Goal: Transaction & Acquisition: Purchase product/service

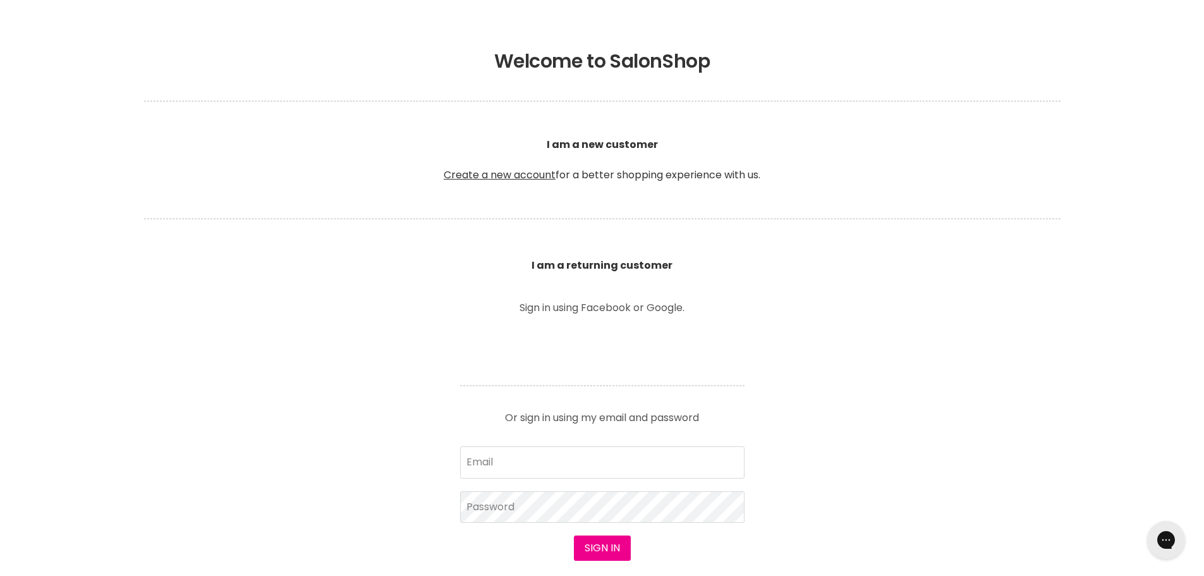
scroll to position [316, 0]
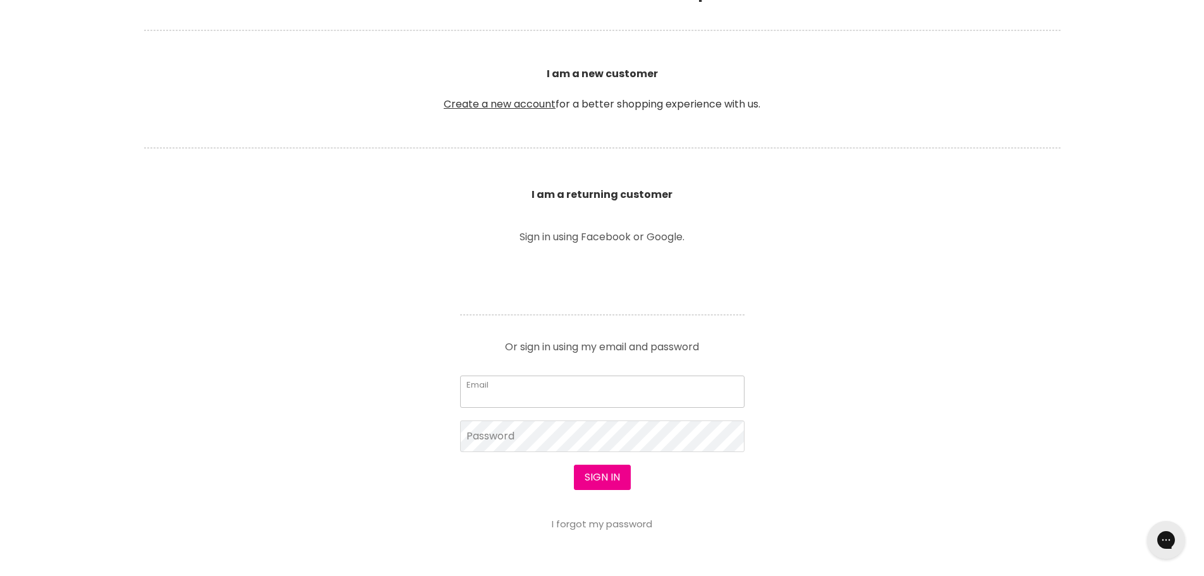
click at [537, 394] on input "Email" at bounding box center [602, 391] width 284 height 32
click at [521, 387] on input "Email" at bounding box center [602, 391] width 284 height 32
type input "info@feel-free.com.au"
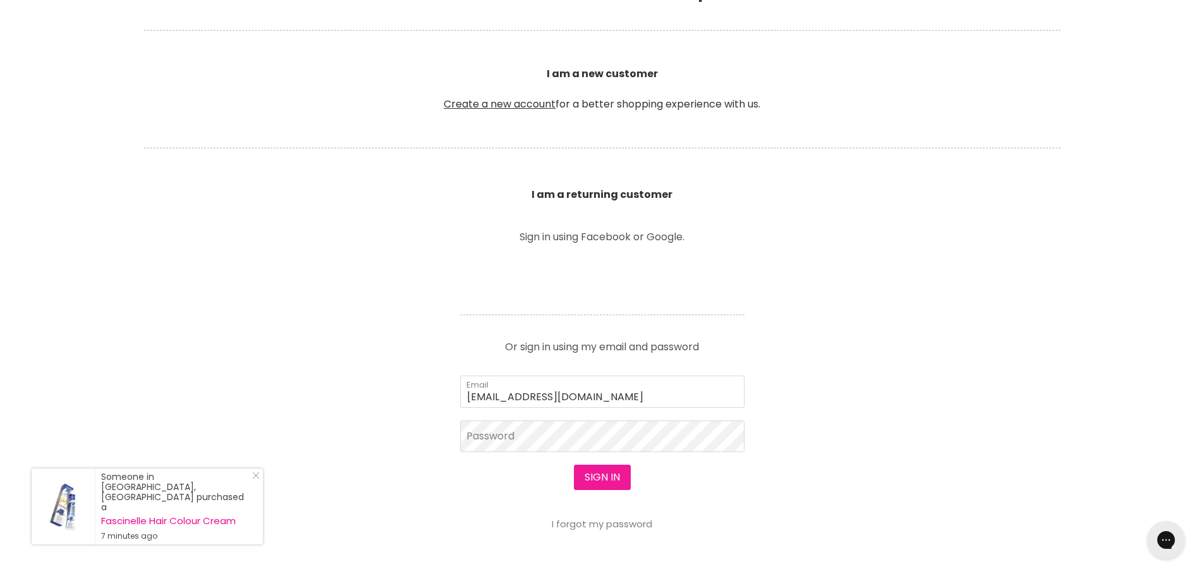
click at [609, 473] on button "Sign in" at bounding box center [602, 476] width 57 height 25
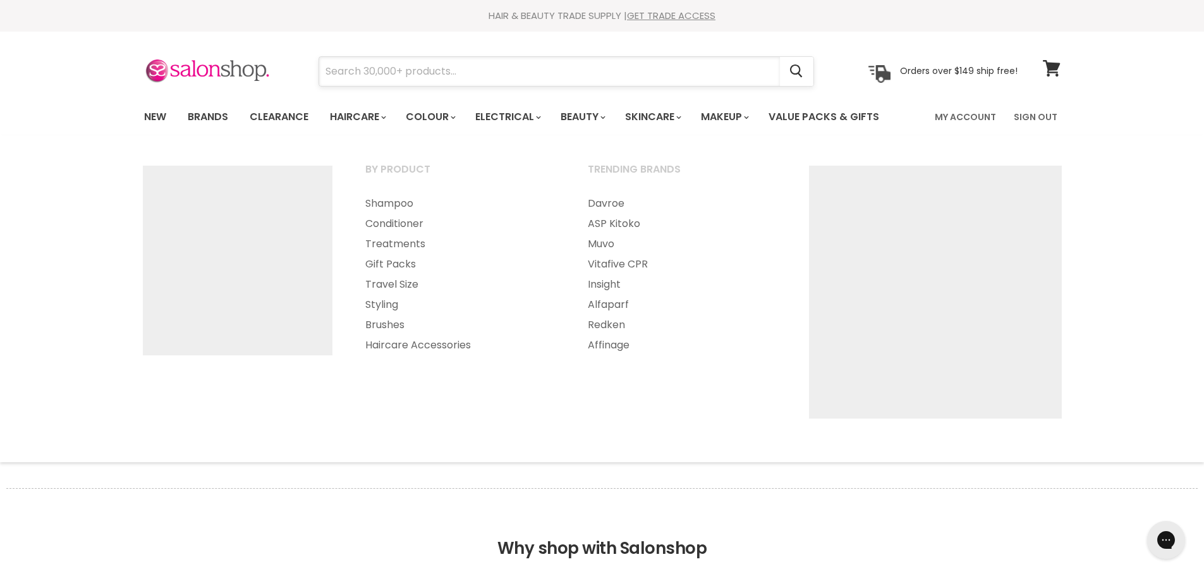
click at [351, 71] on input "Search" at bounding box center [549, 71] width 461 height 29
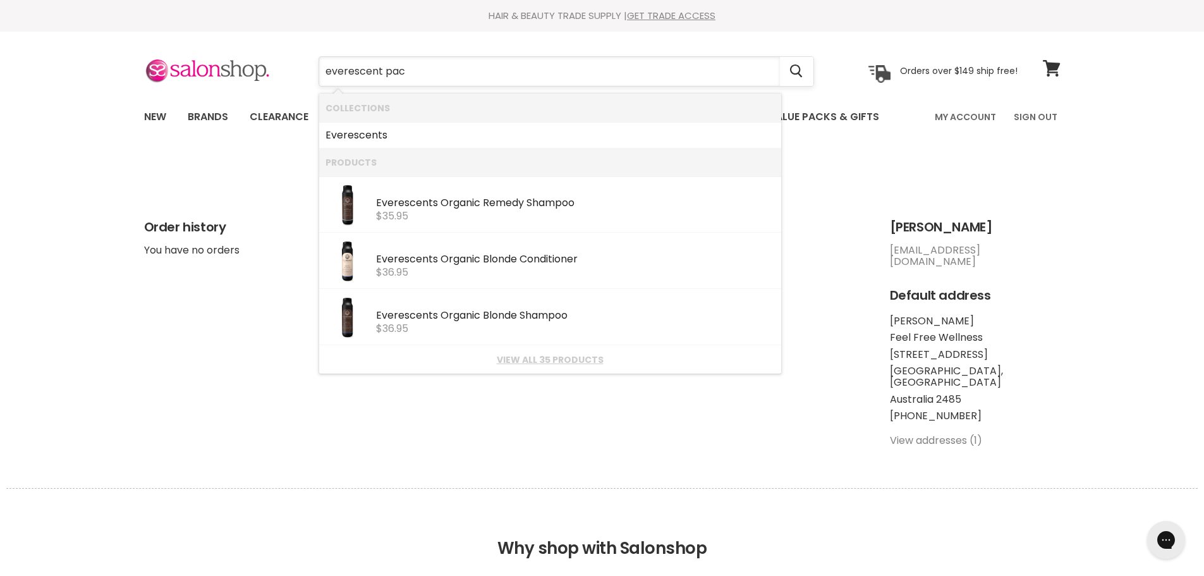
type input "everescent pack"
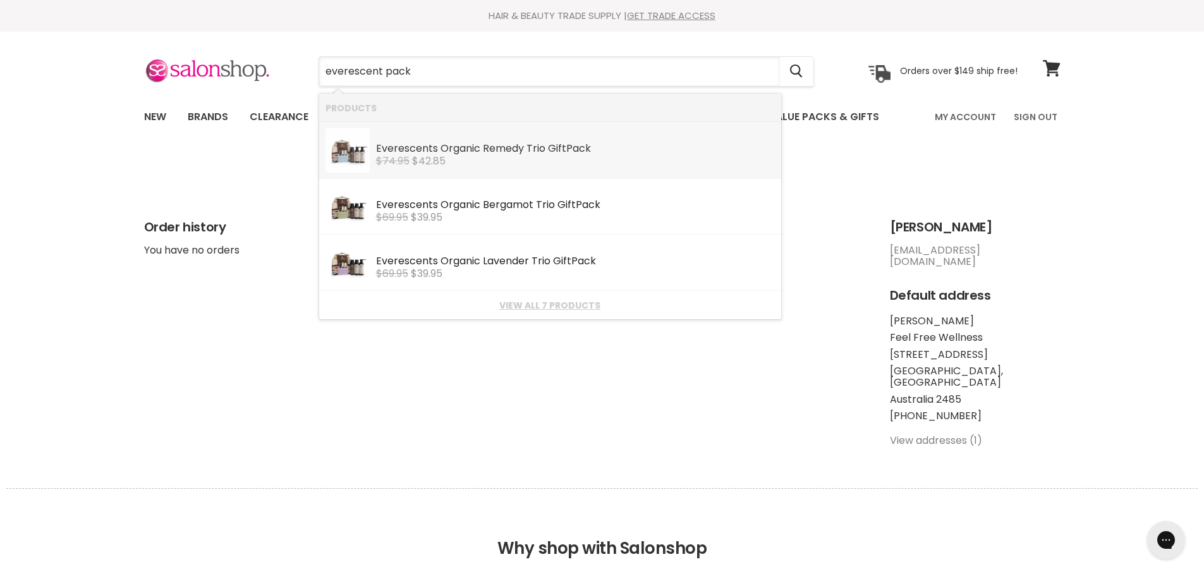
click at [457, 154] on div "Everescent s Organic Remedy Trio Gift Pack" at bounding box center [575, 149] width 399 height 13
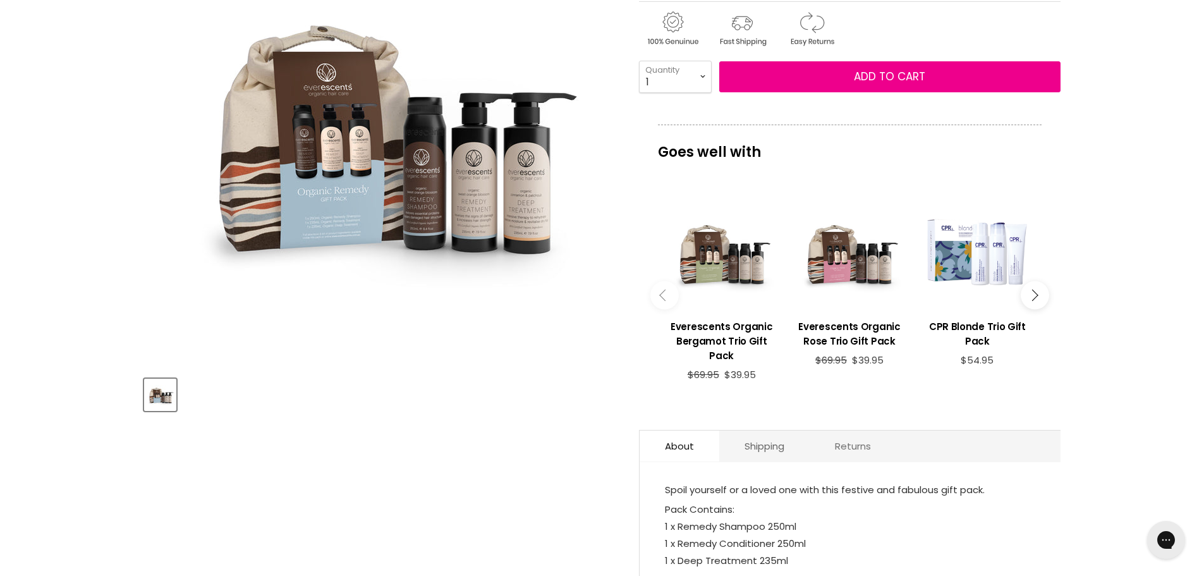
scroll to position [190, 0]
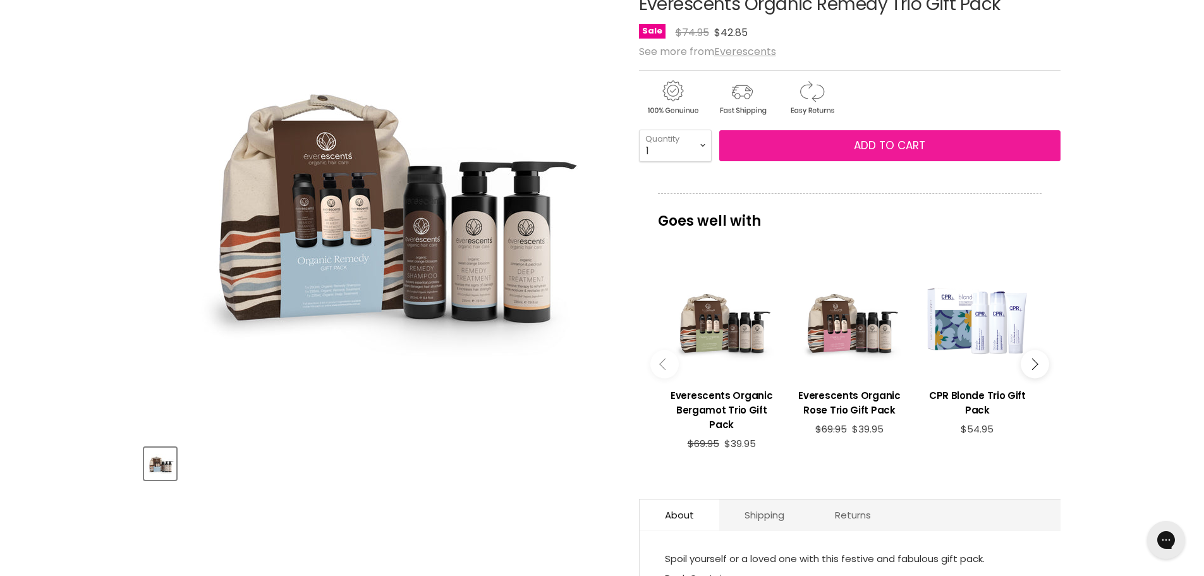
click at [877, 136] on button "Add to cart" at bounding box center [889, 146] width 341 height 32
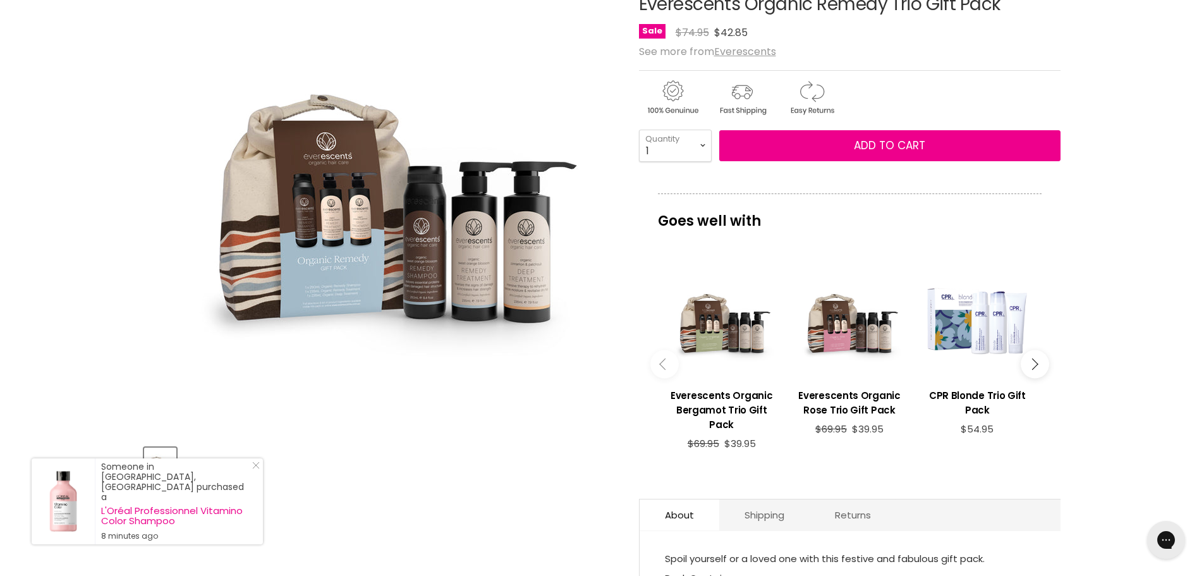
drag, startPoint x: 256, startPoint y: 482, endPoint x: 267, endPoint y: 471, distance: 16.1
click at [255, 469] on icon "Close Icon" at bounding box center [256, 465] width 8 height 8
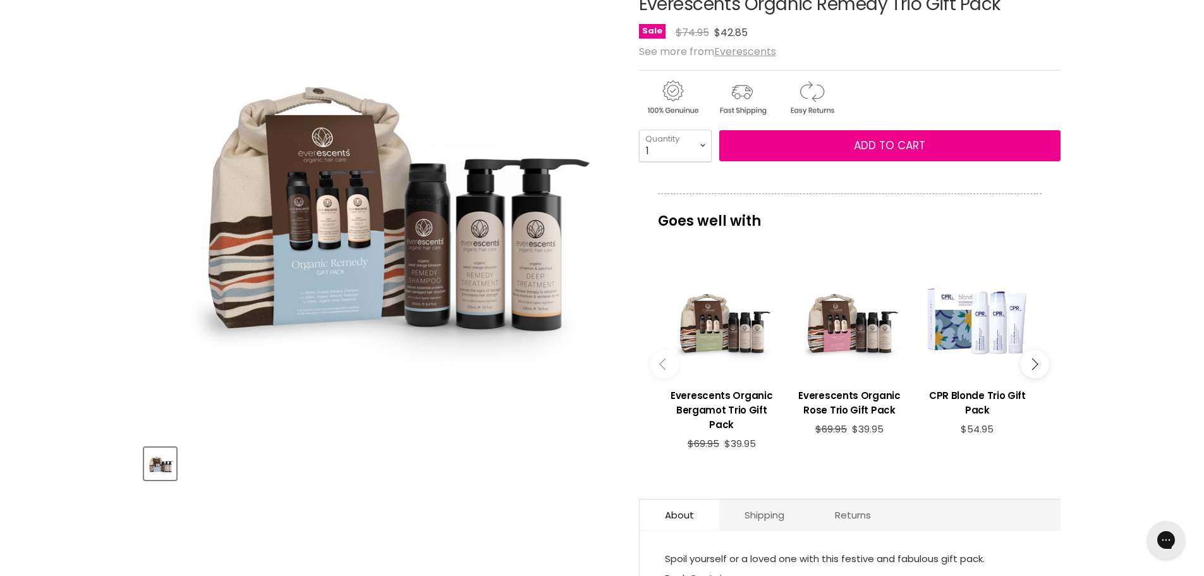
scroll to position [0, 0]
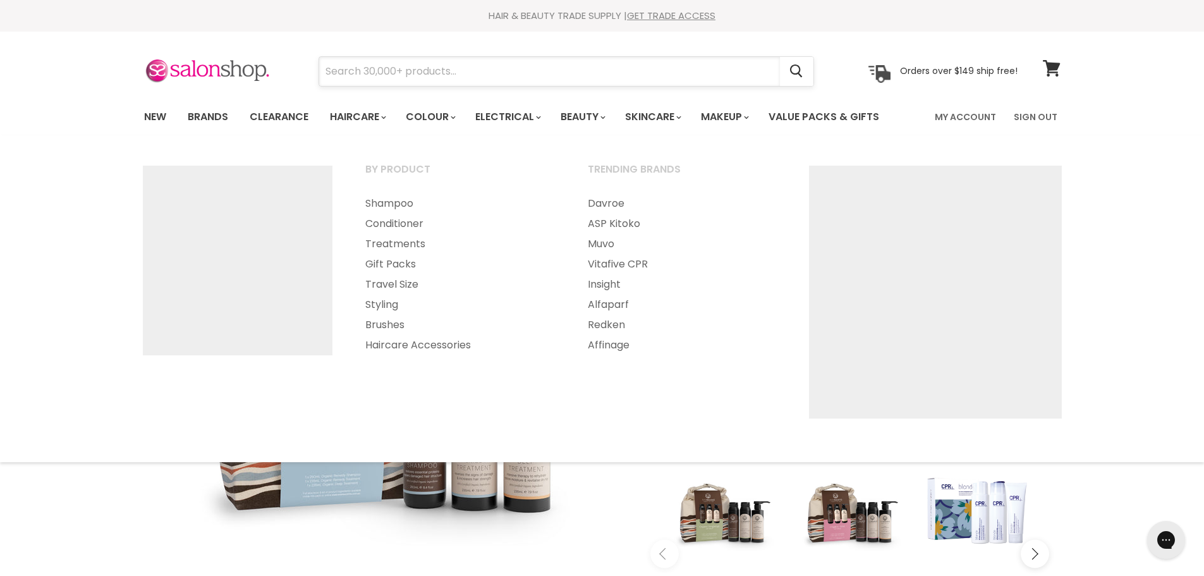
click at [378, 65] on input "Search" at bounding box center [549, 71] width 461 height 29
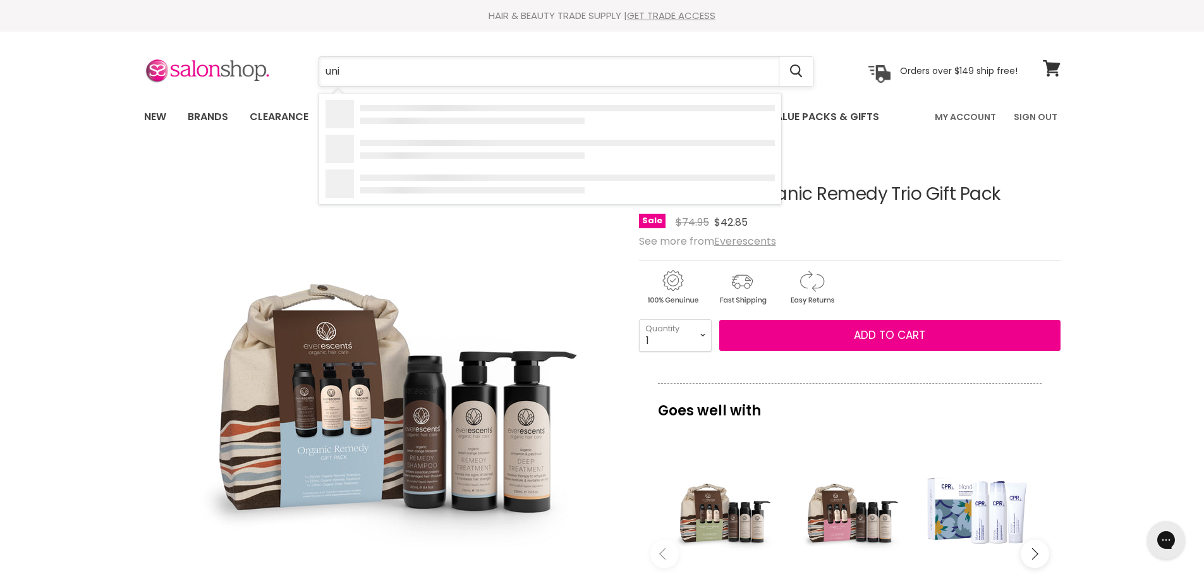
type input "uniq"
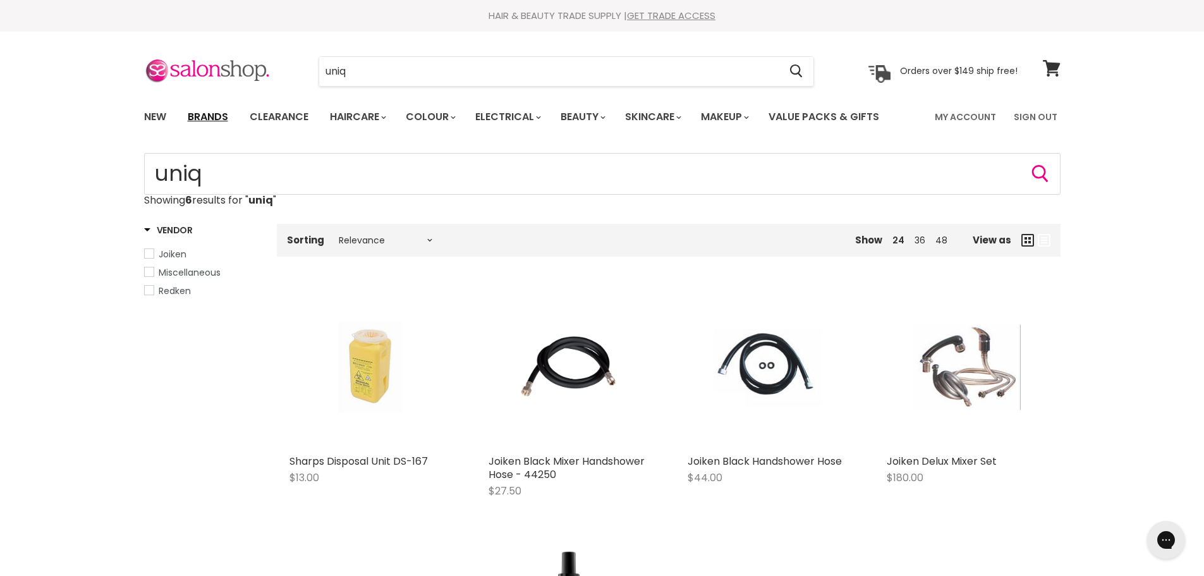
click at [212, 121] on link "Brands" at bounding box center [207, 117] width 59 height 27
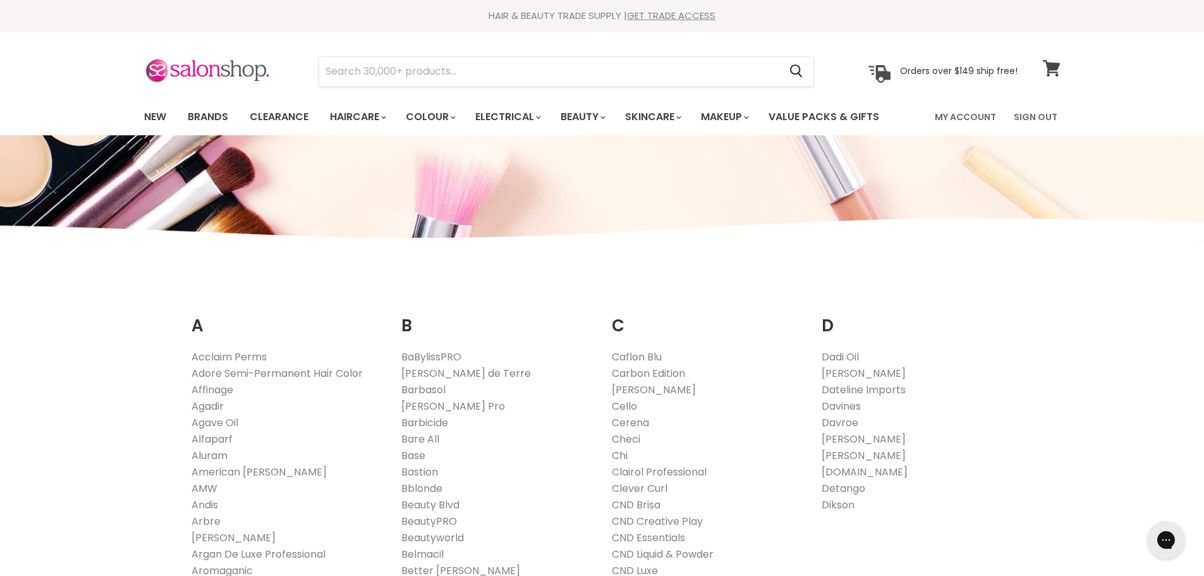
click at [1050, 69] on icon at bounding box center [1050, 68] width 17 height 16
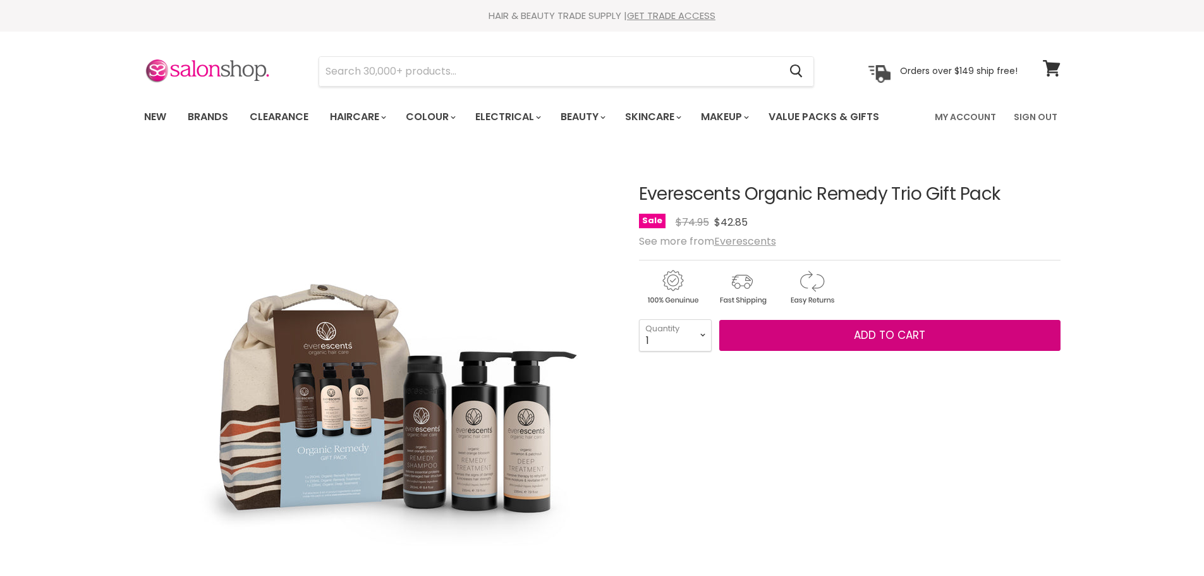
click at [850, 320] on button "Add to cart" at bounding box center [889, 336] width 341 height 32
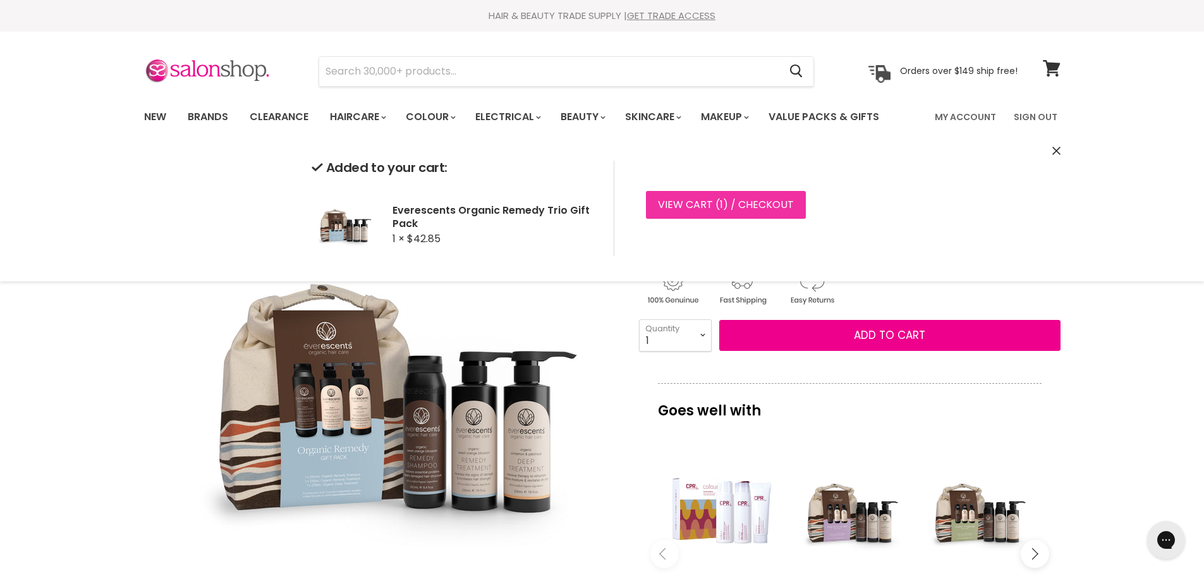
click at [725, 201] on link "View cart ( 1 ) / Checkout" at bounding box center [726, 205] width 160 height 28
